Goal: Feedback & Contribution: Contribute content

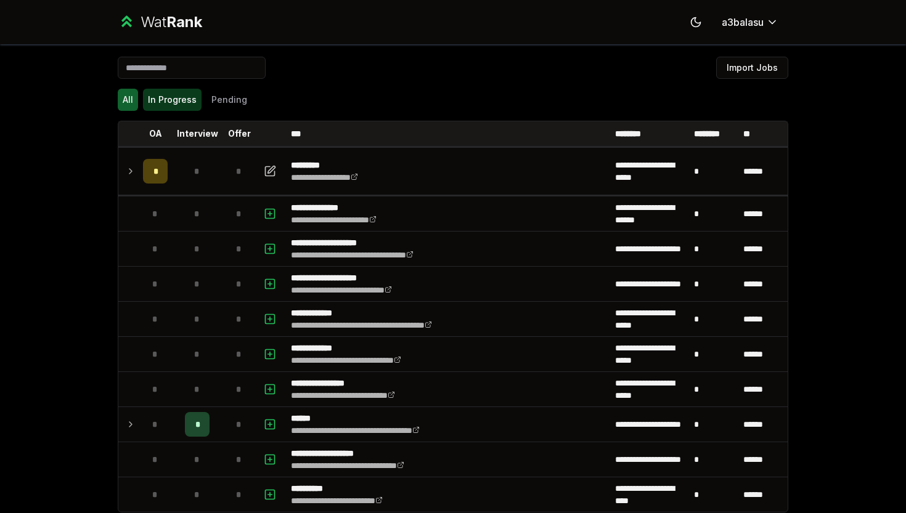
scroll to position [-1, 0]
click at [178, 93] on button "In Progress" at bounding box center [172, 100] width 59 height 22
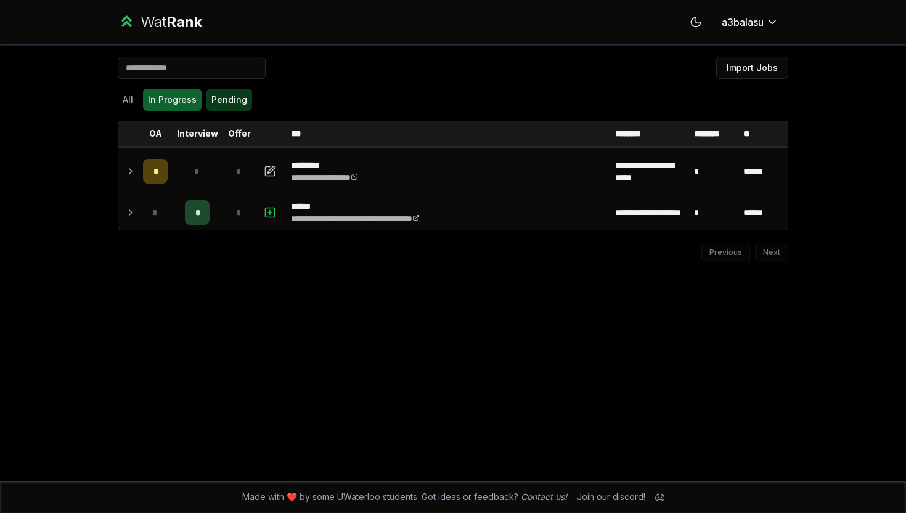
click at [219, 96] on button "Pending" at bounding box center [229, 100] width 46 height 22
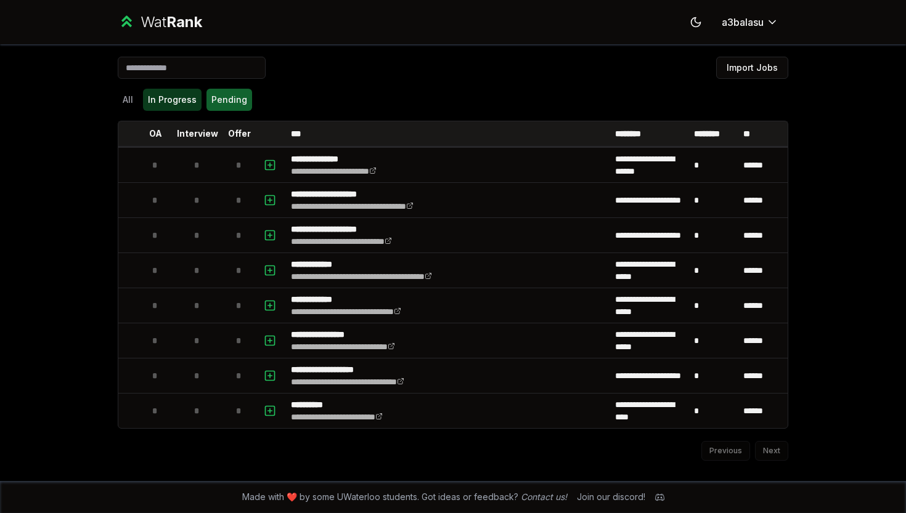
click at [168, 96] on button "In Progress" at bounding box center [172, 100] width 59 height 22
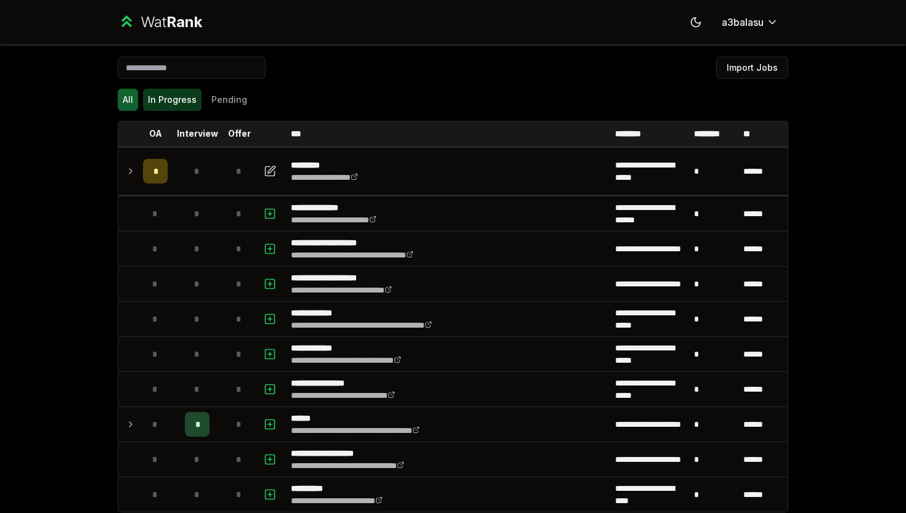
click at [168, 96] on button "In Progress" at bounding box center [172, 100] width 59 height 22
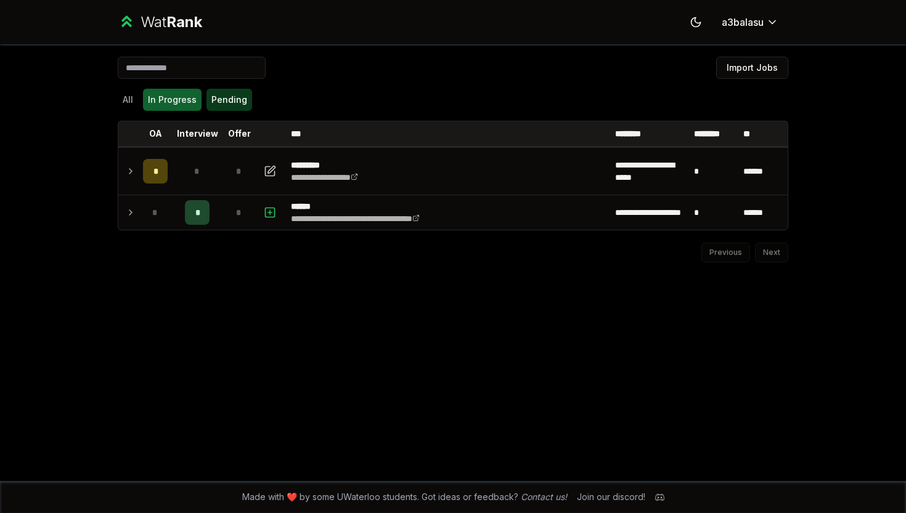
click at [224, 96] on button "Pending" at bounding box center [229, 100] width 46 height 22
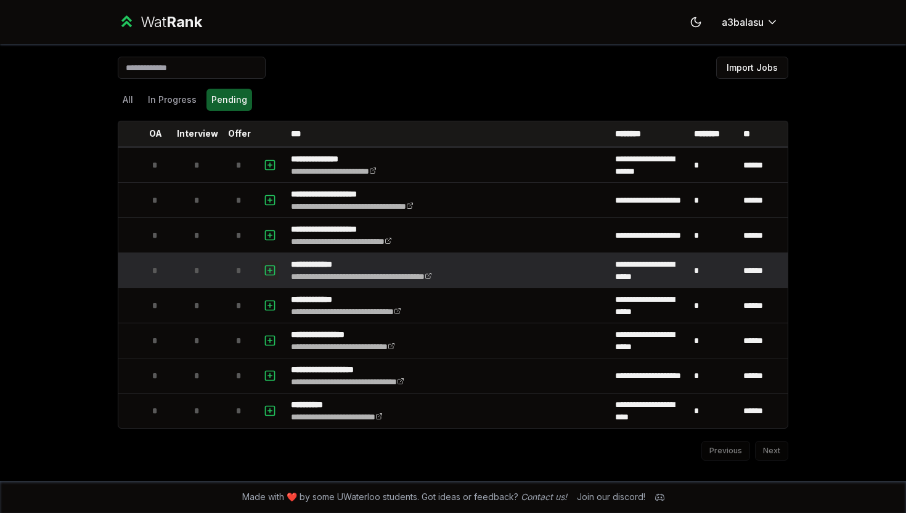
click at [272, 271] on icon "button" at bounding box center [270, 270] width 12 height 15
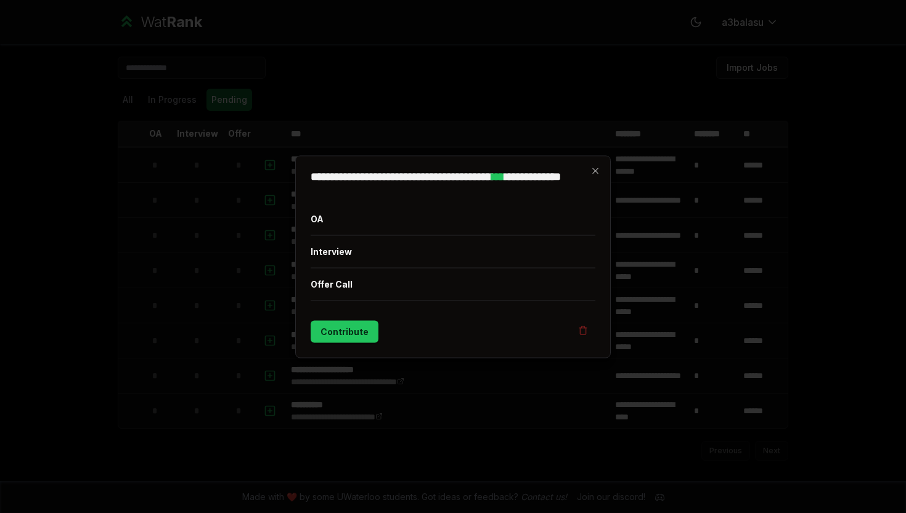
click at [197, 240] on div at bounding box center [453, 256] width 906 height 513
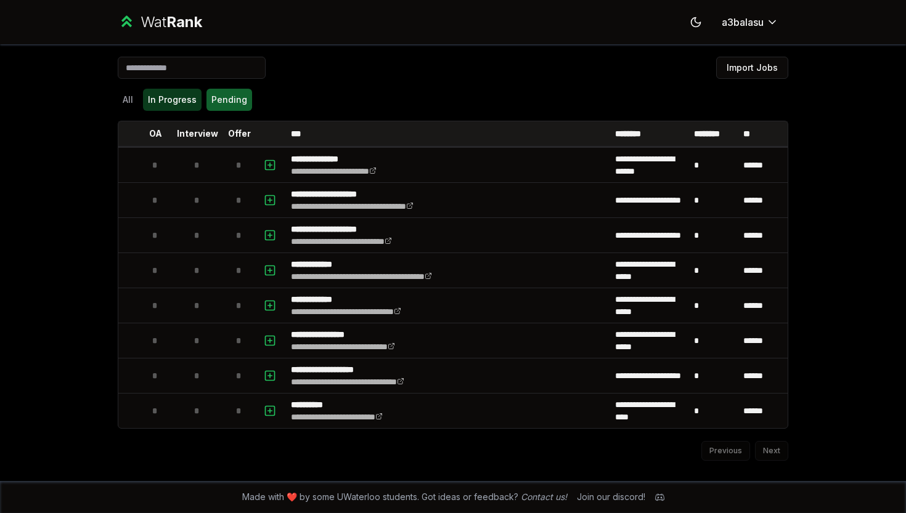
click at [168, 96] on button "In Progress" at bounding box center [172, 100] width 59 height 22
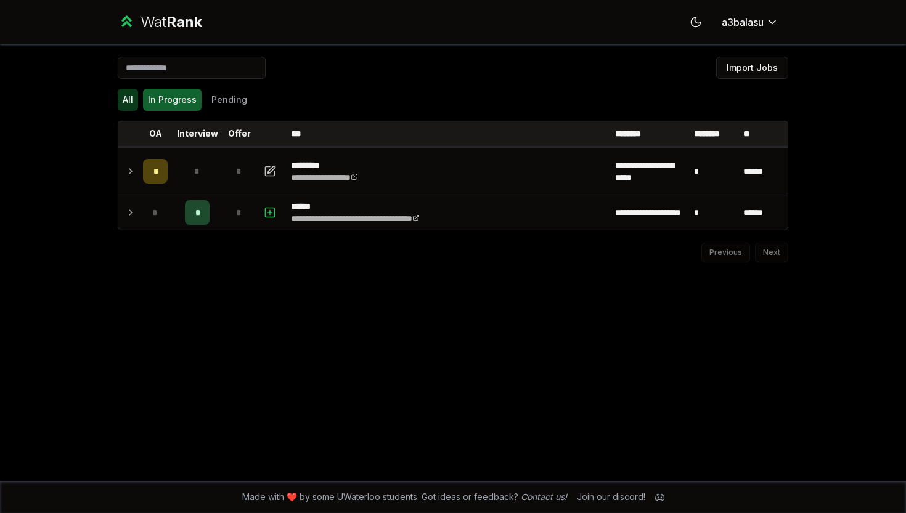
click at [134, 96] on button "All" at bounding box center [128, 100] width 20 height 22
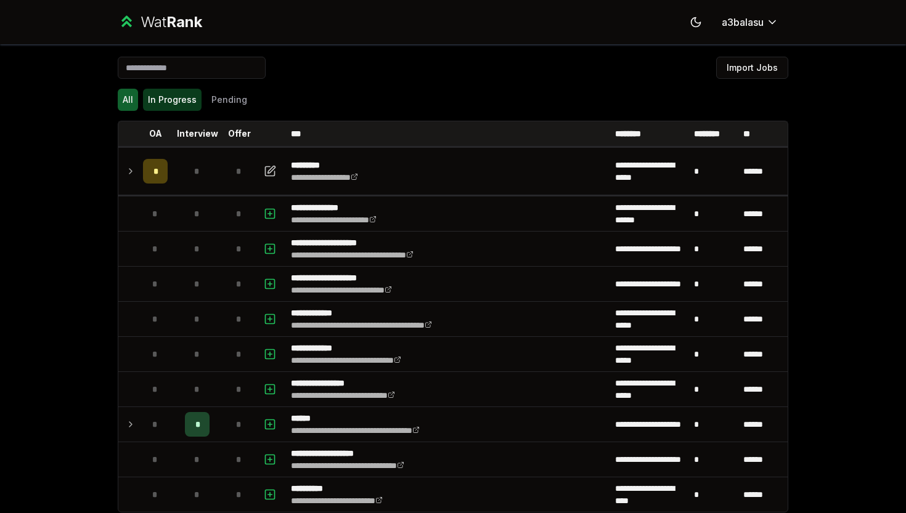
click at [164, 95] on button "In Progress" at bounding box center [172, 100] width 59 height 22
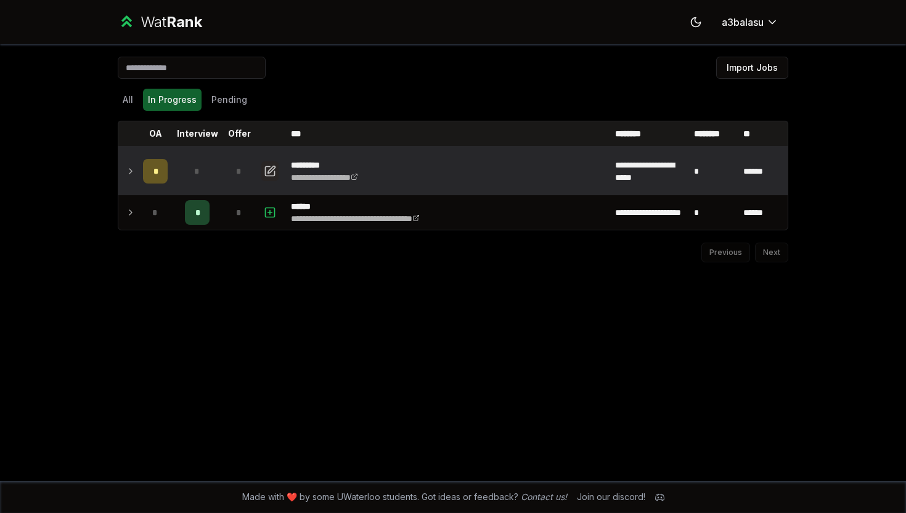
click at [263, 172] on button "button" at bounding box center [269, 171] width 17 height 20
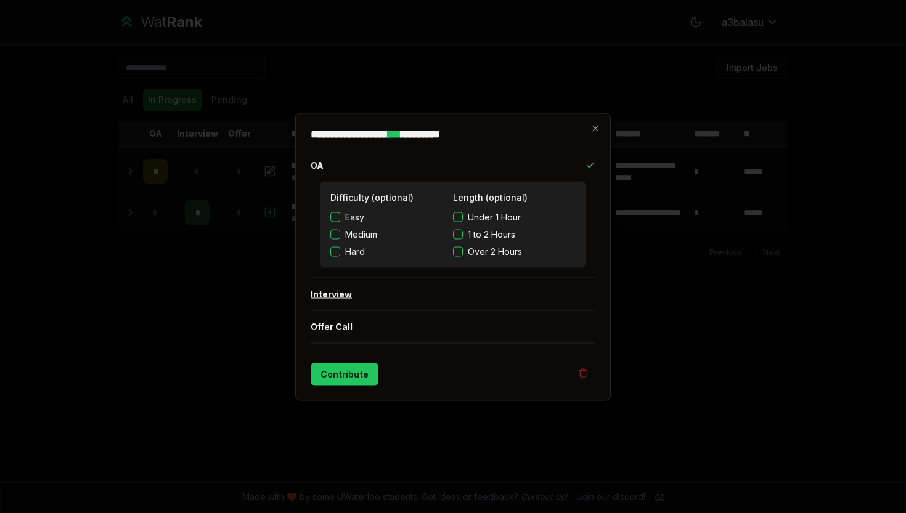
click at [316, 258] on div "Difficulty (optional) Easy Medium Hard Length (optional) Under 1 Hour 1 to 2 Ho…" at bounding box center [453, 229] width 285 height 96
click at [325, 297] on button "Interview" at bounding box center [453, 294] width 285 height 32
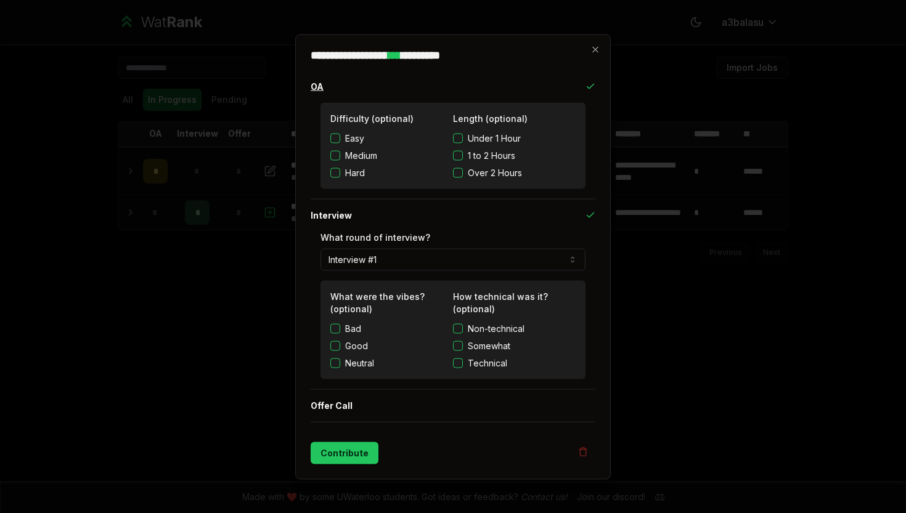
click at [319, 90] on button "OA" at bounding box center [453, 86] width 285 height 32
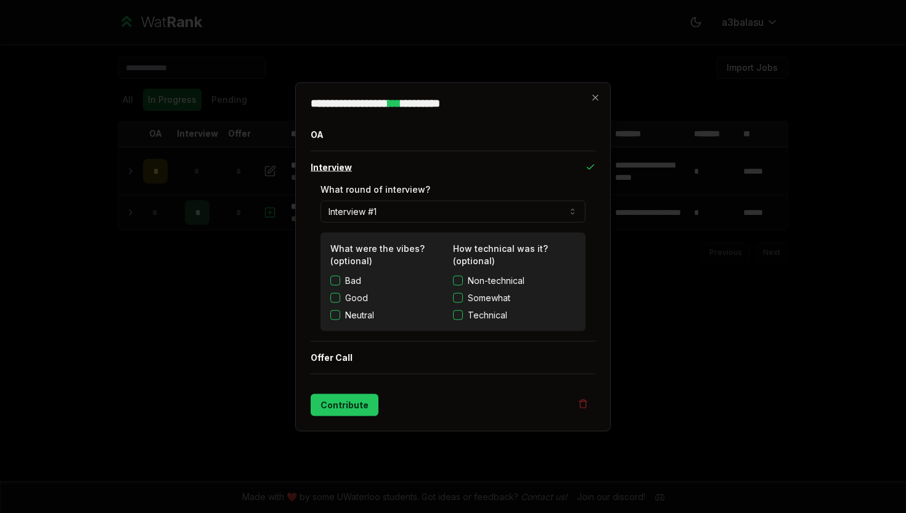
click at [324, 171] on button "Interview" at bounding box center [453, 167] width 285 height 32
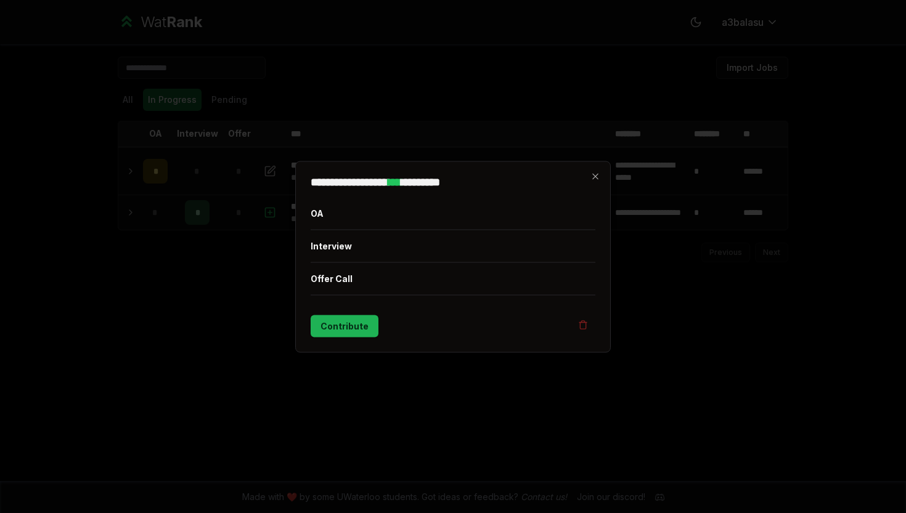
click at [343, 328] on button "Contribute" at bounding box center [345, 326] width 68 height 22
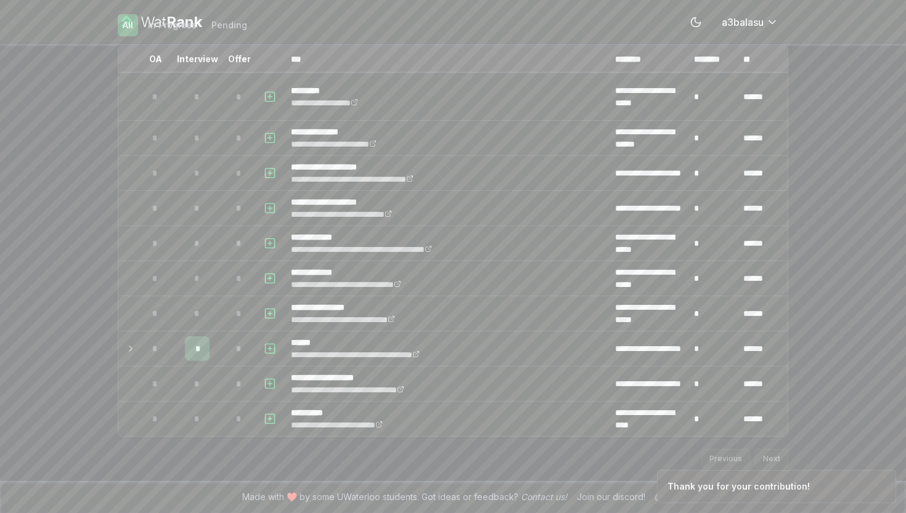
scroll to position [75, 0]
click at [883, 481] on icon "Notifications (F8)" at bounding box center [886, 481] width 10 height 10
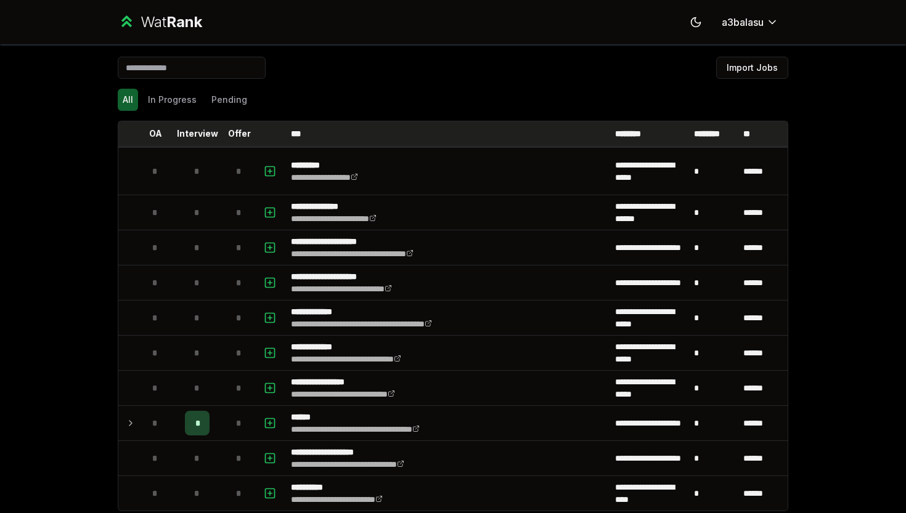
scroll to position [0, 0]
click at [168, 12] on div "Wat Rank Toggle theme a3balasu" at bounding box center [453, 22] width 710 height 44
click at [167, 23] on span "Rank" at bounding box center [184, 22] width 36 height 18
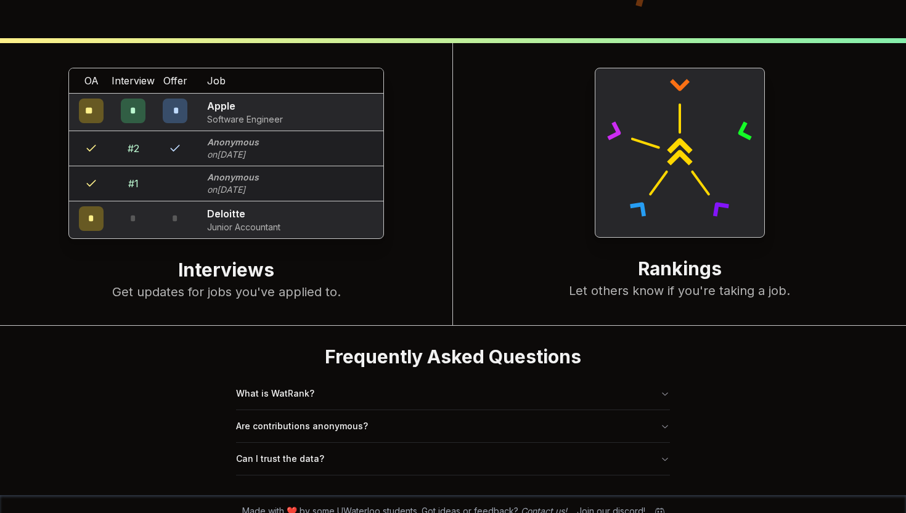
scroll to position [459, 0]
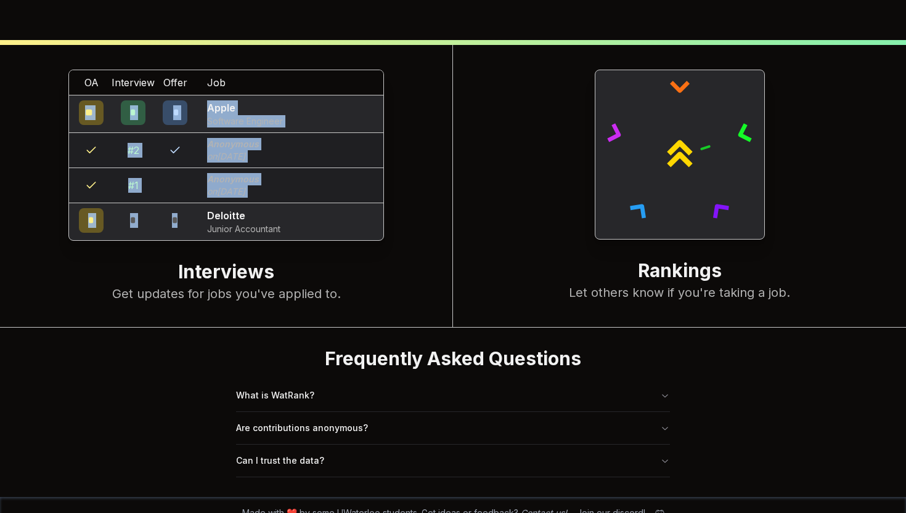
drag, startPoint x: 66, startPoint y: 106, endPoint x: 180, endPoint y: 215, distance: 157.8
click at [179, 215] on div "OA Interview Offer Job ** * * Apple Software Engineer # 2 Anonymous on [DATE] #…" at bounding box center [226, 186] width 453 height 283
click at [180, 215] on div "*" at bounding box center [175, 220] width 25 height 25
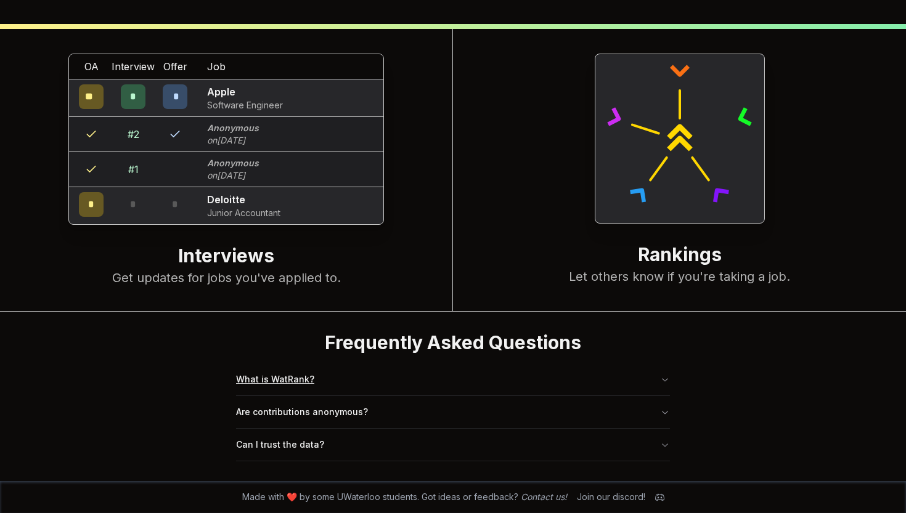
scroll to position [475, 0]
click at [320, 421] on button "Are contributions anonymous?" at bounding box center [453, 412] width 434 height 32
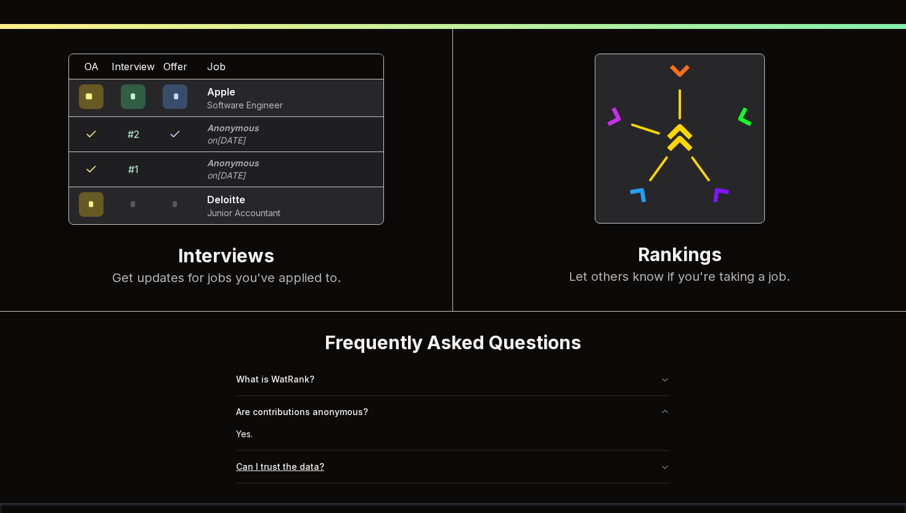
click at [306, 453] on button "Can I trust the data?" at bounding box center [453, 467] width 434 height 32
click at [296, 367] on button "What is WatRank?" at bounding box center [453, 380] width 434 height 32
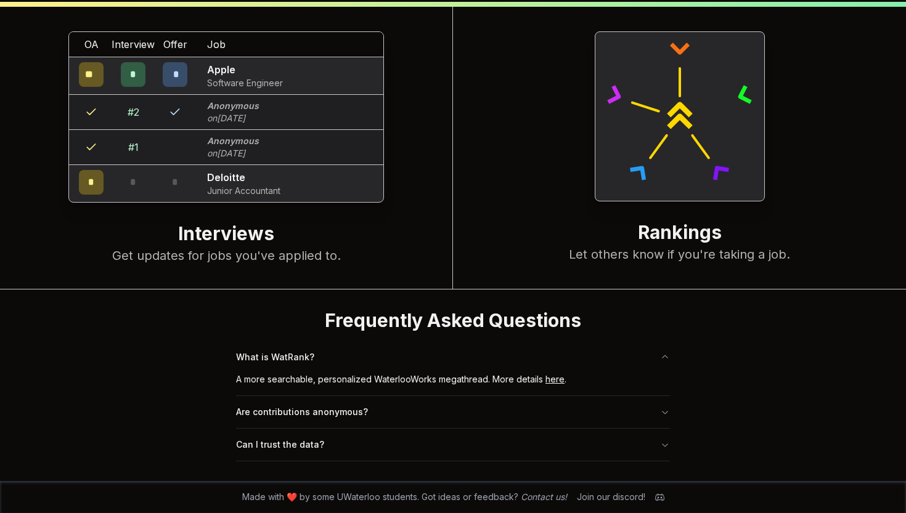
scroll to position [497, 0]
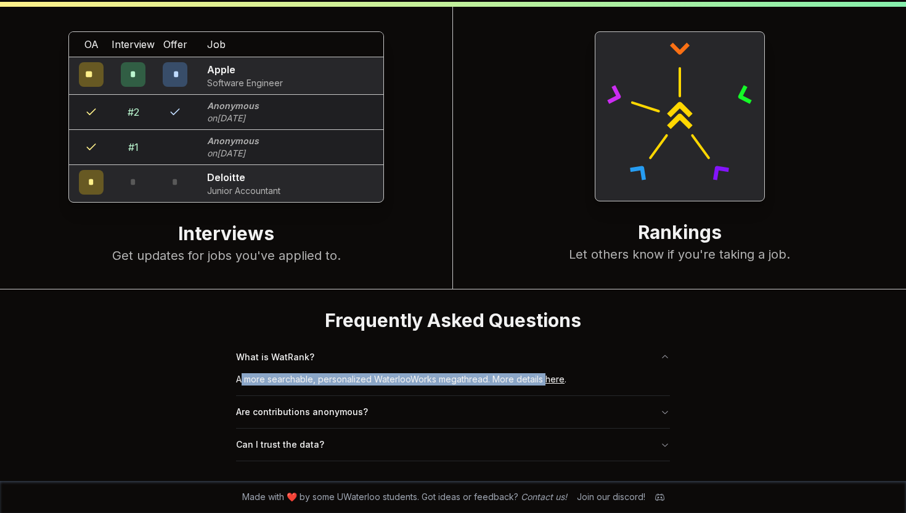
drag, startPoint x: 241, startPoint y: 383, endPoint x: 542, endPoint y: 383, distance: 301.4
click at [543, 383] on div "A more searchable, personalized WaterlooWorks megathread. More details here ." at bounding box center [453, 384] width 434 height 22
click at [508, 375] on div "A more searchable, personalized WaterlooWorks megathread. More details here ." at bounding box center [453, 384] width 434 height 22
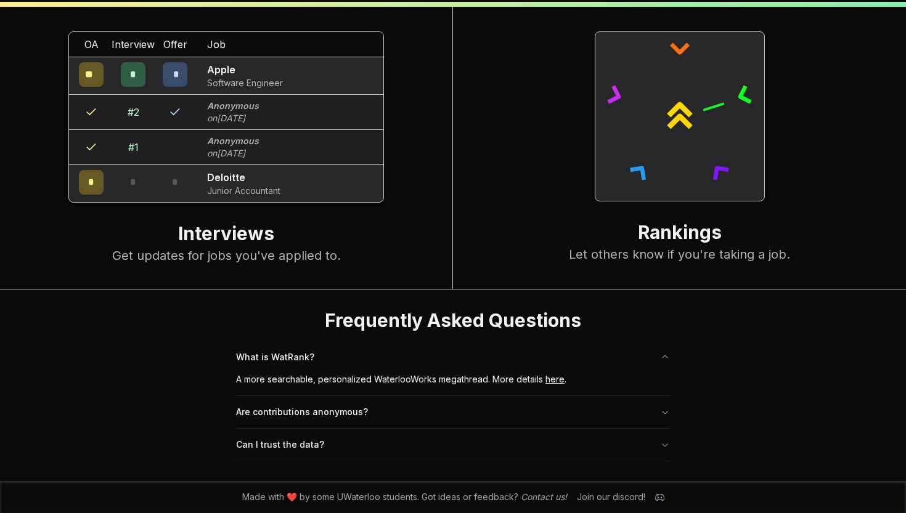
click at [550, 381] on link "here" at bounding box center [554, 379] width 19 height 10
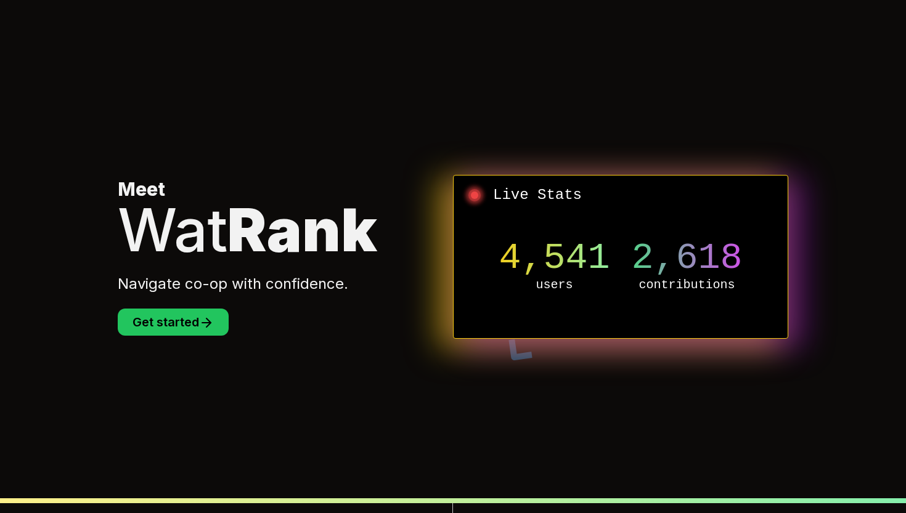
scroll to position [0, 0]
